Goal: Task Accomplishment & Management: Use online tool/utility

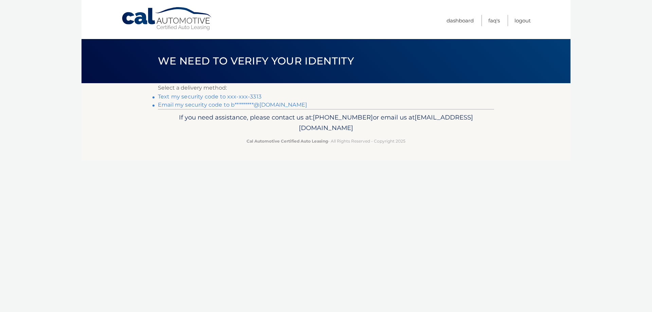
click at [219, 98] on link "Text my security code to xxx-xxx-3313" at bounding box center [210, 96] width 104 height 6
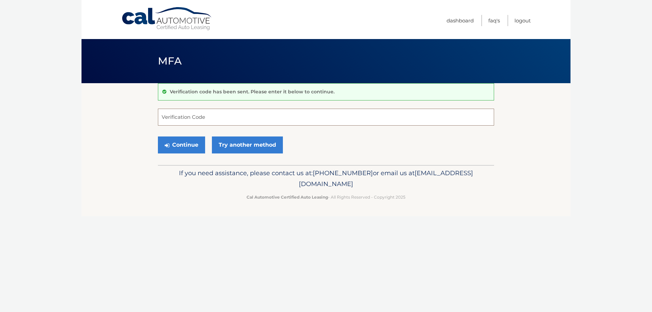
click at [212, 118] on input "Verification Code" at bounding box center [326, 117] width 336 height 17
type input "376596"
click at [182, 146] on button "Continue" at bounding box center [181, 145] width 47 height 17
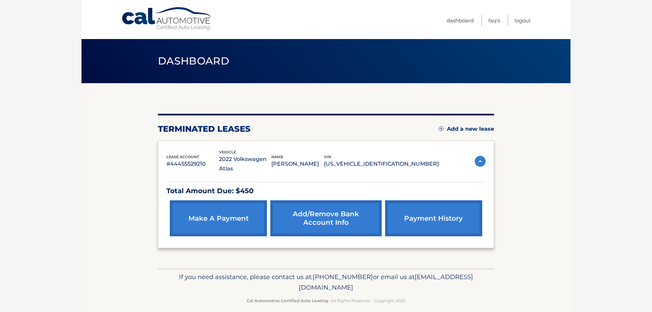
click at [253, 209] on link "make a payment" at bounding box center [218, 219] width 97 height 36
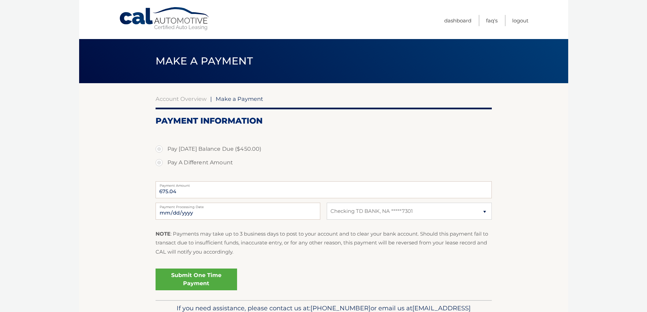
select select "OGQxYjA1YWItOGE2Yi00ZTI2LWI0YmYtZTI0Yjg0MDg5NTkw"
click at [432, 214] on select "Select Bank Account Checking TD BANK, NA *****7301" at bounding box center [409, 211] width 165 height 17
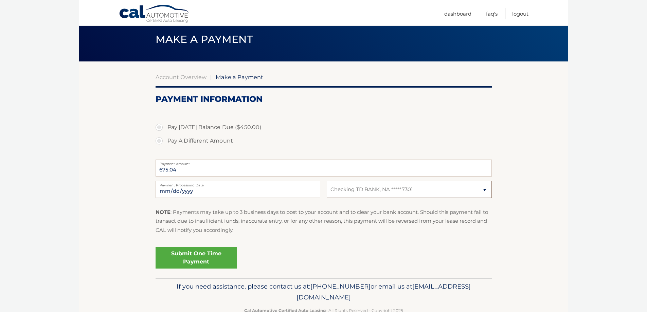
scroll to position [34, 0]
